Goal: Information Seeking & Learning: Learn about a topic

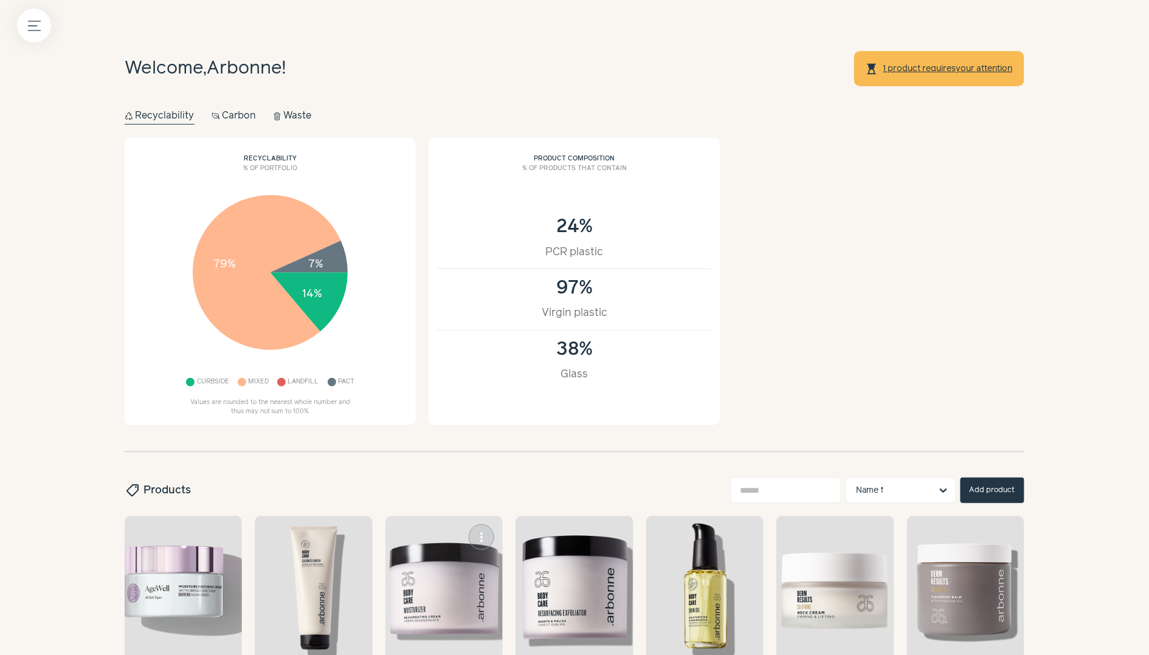
click at [463, 555] on img at bounding box center [443, 589] width 117 height 147
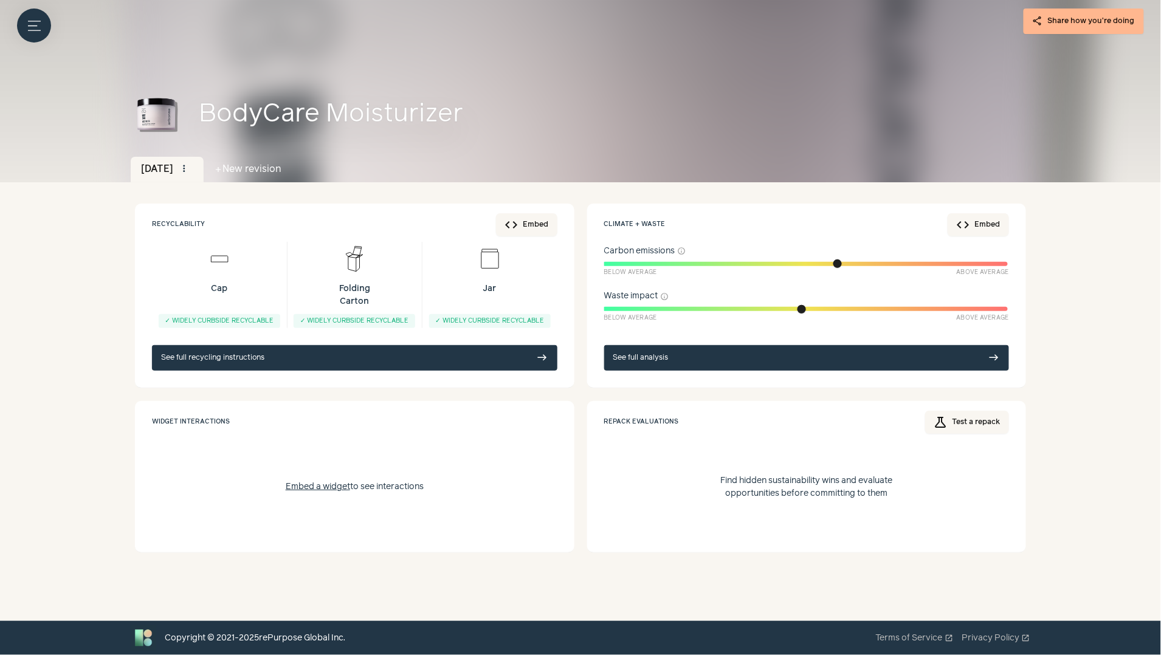
click at [664, 358] on link "See full analysis east" at bounding box center [806, 358] width 405 height 26
